Goal: Task Accomplishment & Management: Manage account settings

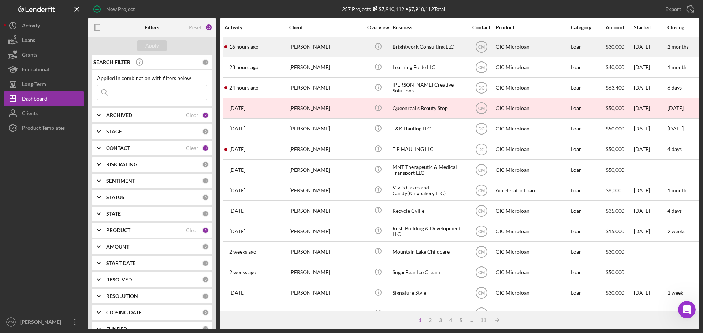
click at [337, 50] on div "[PERSON_NAME]" at bounding box center [325, 46] width 73 height 19
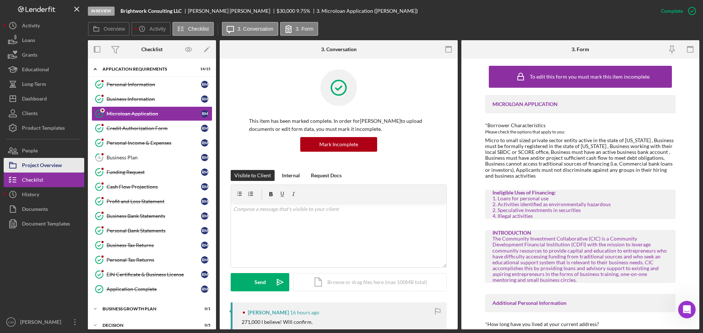
click at [47, 166] on div "Project Overview" at bounding box center [42, 166] width 40 height 16
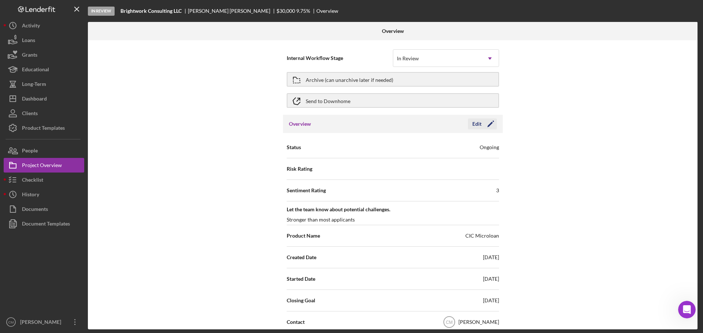
click at [490, 123] on polygon "button" at bounding box center [489, 124] width 5 height 5
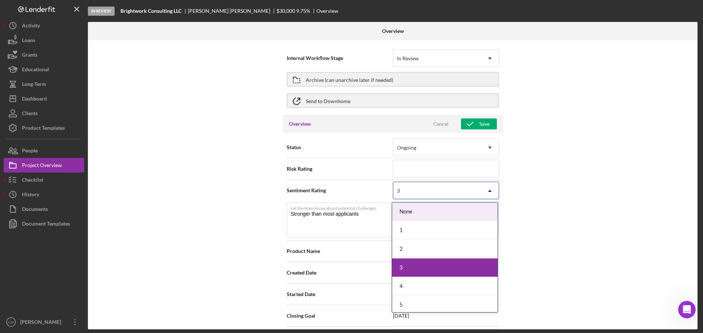
click at [444, 190] on div "3" at bounding box center [437, 191] width 88 height 17
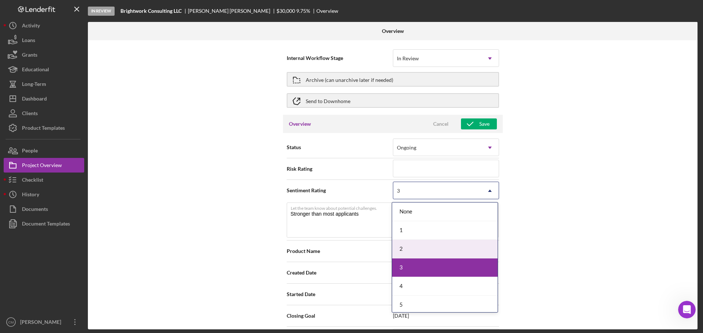
click at [403, 248] on div "2" at bounding box center [444, 249] width 105 height 19
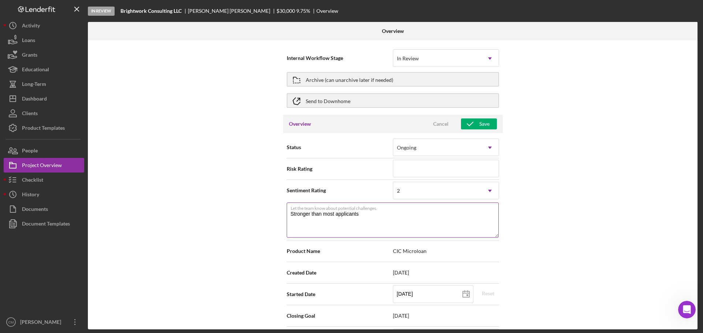
click at [389, 216] on textarea "Stronger than most applicants" at bounding box center [393, 220] width 212 height 35
click at [289, 221] on textarea "Stronger than most applicants. [PERSON_NAME] discovered several derrogatory mar…" at bounding box center [393, 220] width 212 height 35
click at [295, 221] on textarea "Stronger than most applicants. [PERSON_NAME] discovered several derrogatory mar…" at bounding box center [393, 220] width 212 height 35
click at [308, 221] on textarea "Stronger than most applicants. [PERSON_NAME] discovered several derrogatory mar…" at bounding box center [393, 220] width 212 height 35
type textarea "Stronger than most applicants. [PERSON_NAME] down [PERSON_NAME] discovered seve…"
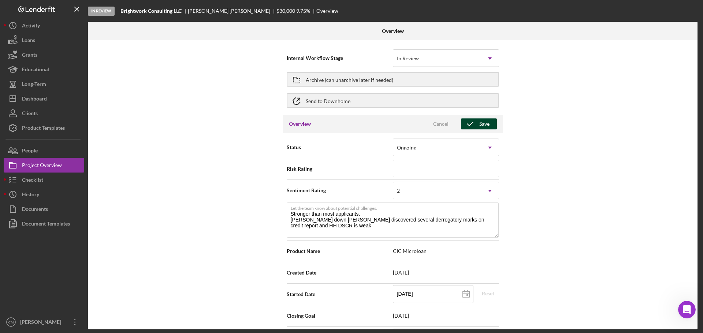
click at [480, 124] on div "Save" at bounding box center [484, 124] width 10 height 11
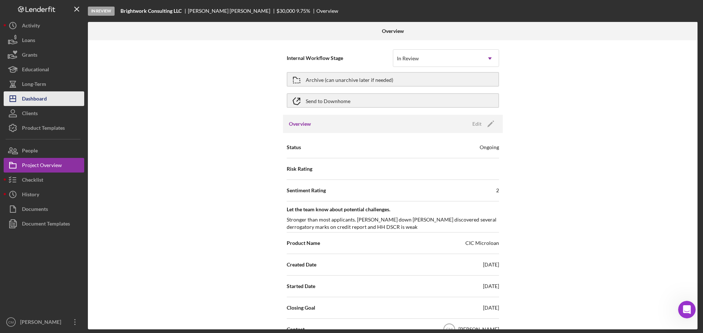
click at [46, 101] on div "Dashboard" at bounding box center [34, 99] width 25 height 16
